Goal: Task Accomplishment & Management: Manage account settings

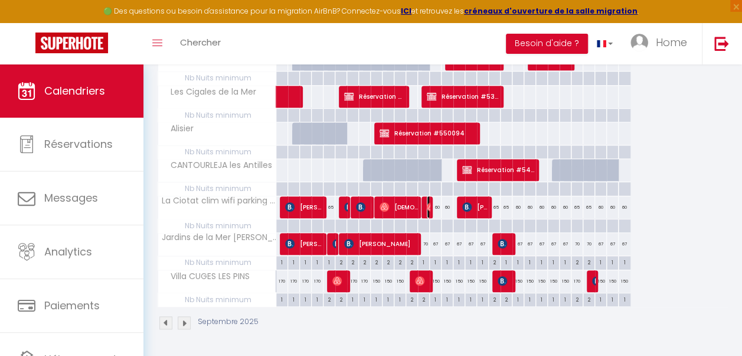
click at [428, 202] on img at bounding box center [431, 206] width 9 height 9
select select "OK"
select select "0"
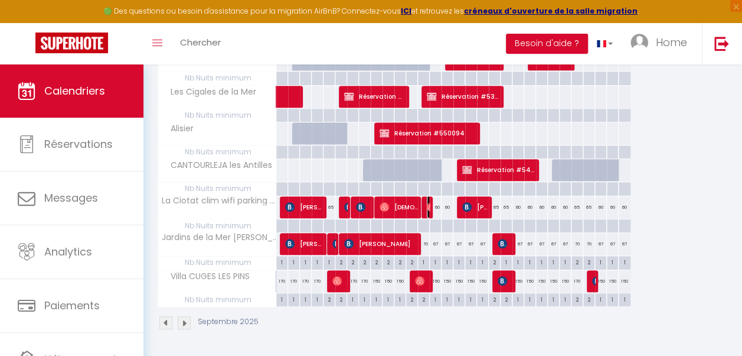
select select "1"
select select
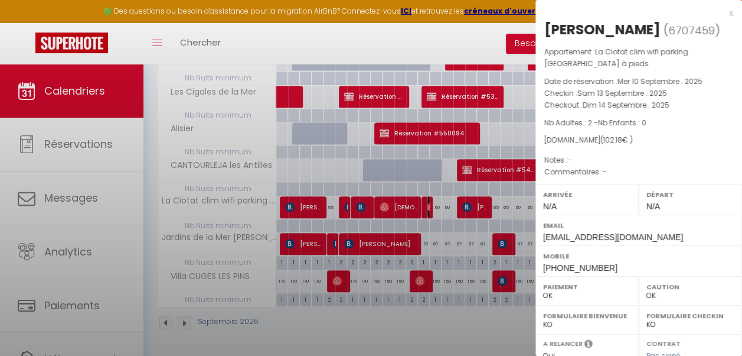
select select "45247"
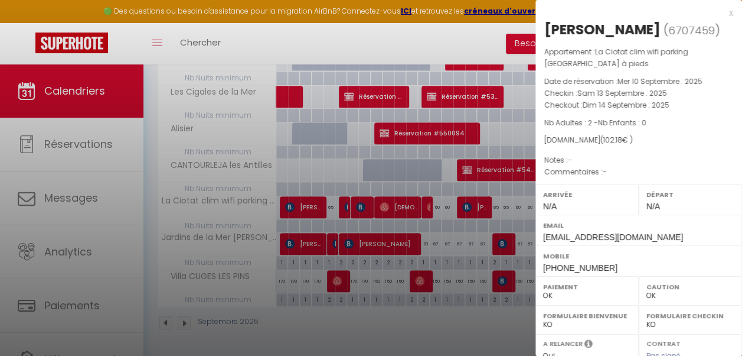
click at [342, 39] on div at bounding box center [371, 178] width 742 height 356
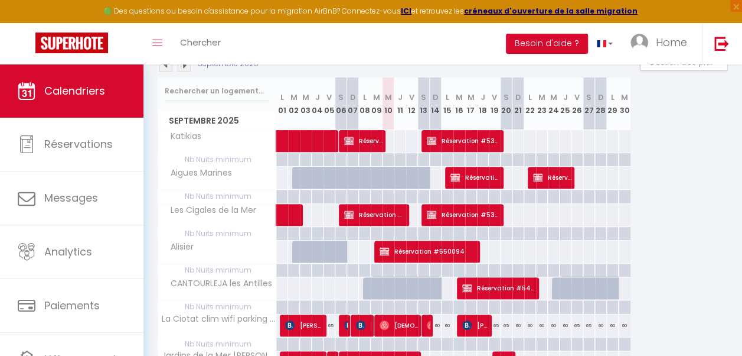
scroll to position [138, 0]
